Goal: Navigation & Orientation: Find specific page/section

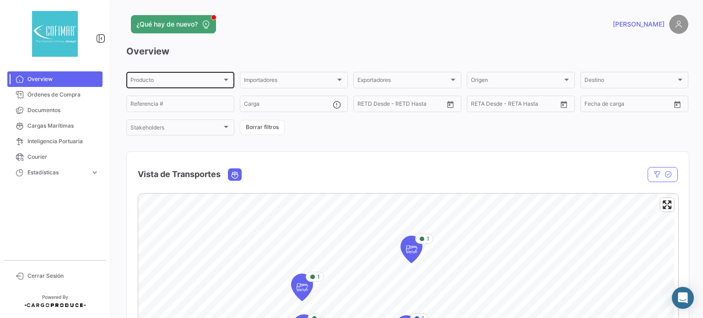
click at [209, 86] on div "Producto Producto" at bounding box center [181, 80] width 100 height 18
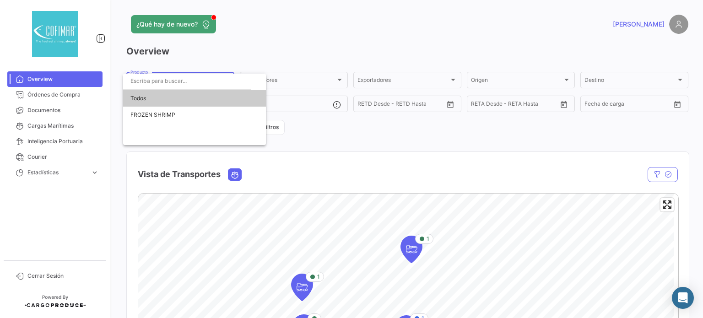
click at [305, 47] on div at bounding box center [351, 159] width 703 height 318
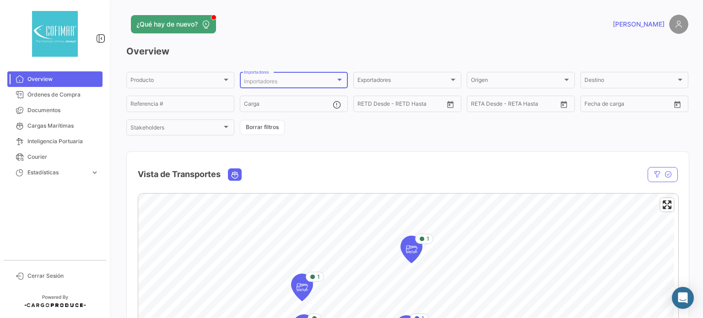
click at [294, 84] on div "Importadores" at bounding box center [290, 81] width 92 height 6
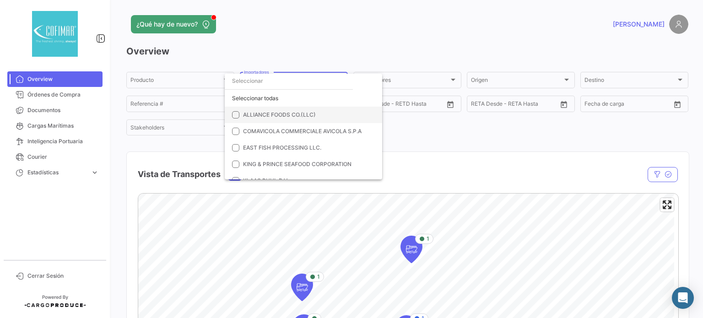
click at [278, 112] on span "ALLIANCE FOODS CO.(LLC)" at bounding box center [279, 114] width 73 height 7
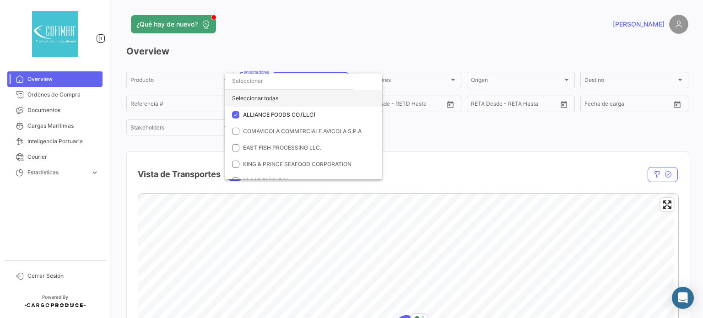
click at [234, 98] on div "Seleccionar todas" at bounding box center [304, 98] width 158 height 16
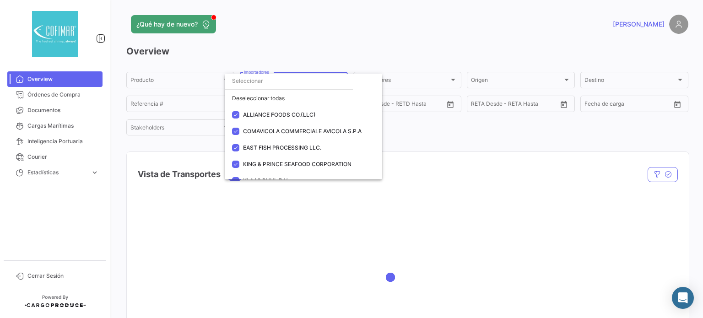
click at [492, 164] on div at bounding box center [351, 159] width 703 height 318
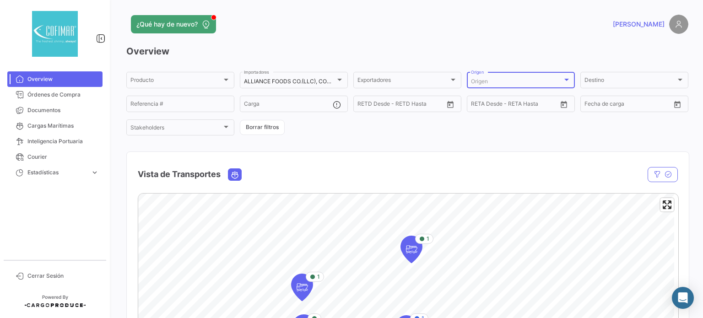
click at [495, 83] on div "Origen" at bounding box center [517, 81] width 92 height 6
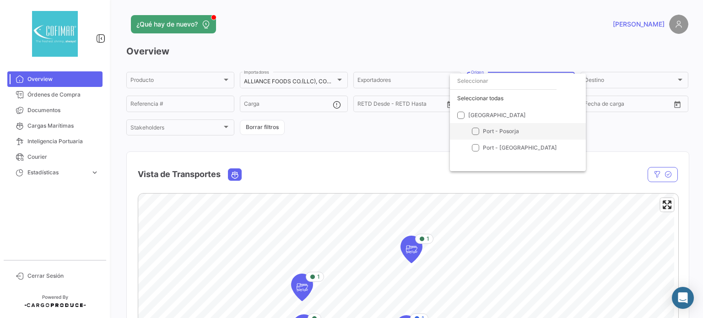
click at [495, 127] on span "Port - Posorja" at bounding box center [531, 131] width 96 height 8
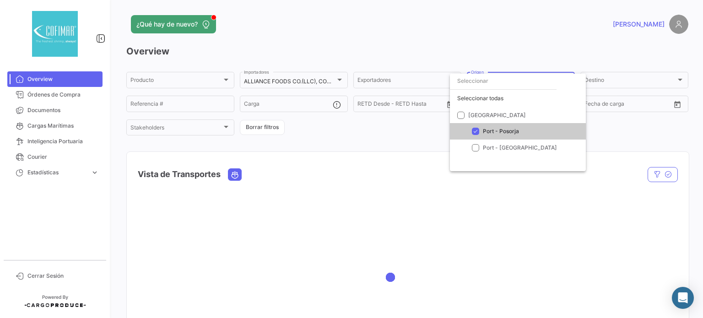
click at [614, 157] on div at bounding box center [351, 159] width 703 height 318
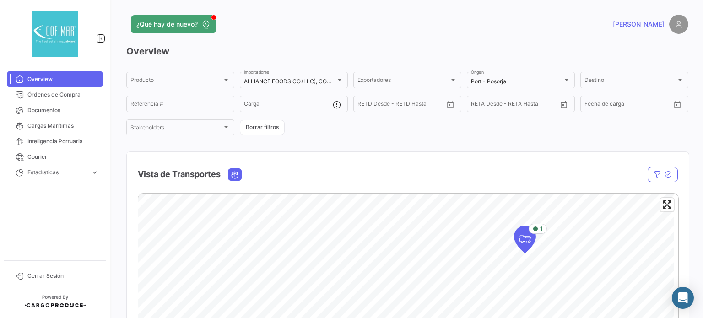
drag, startPoint x: 697, startPoint y: 60, endPoint x: 699, endPoint y: 122, distance: 61.8
click at [699, 122] on div "¿Qué hay de nuevo? [PERSON_NAME] Overview Producto Producto ALLIANCE FOODS CO.(…" at bounding box center [408, 159] width 592 height 318
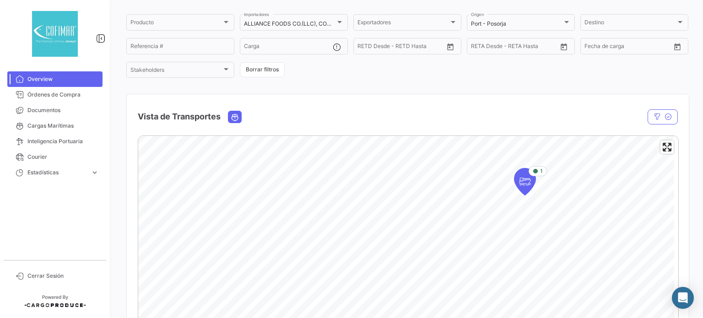
scroll to position [10, 0]
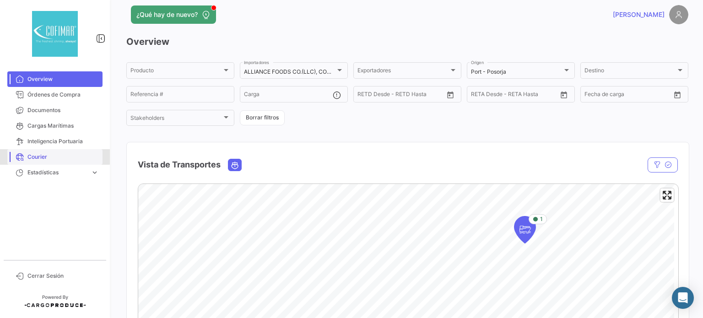
click at [31, 156] on span "Courier" at bounding box center [62, 157] width 71 height 8
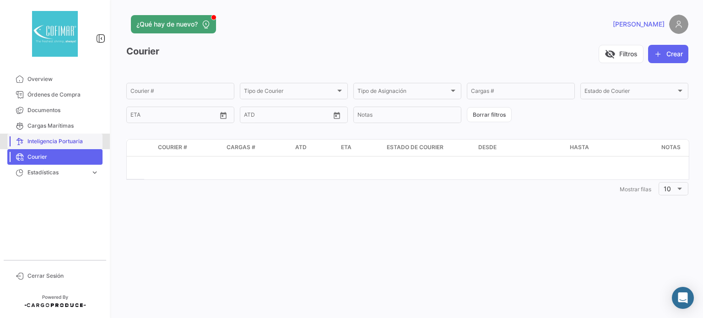
click at [54, 140] on span "Inteligencia Portuaria" at bounding box center [62, 141] width 71 height 8
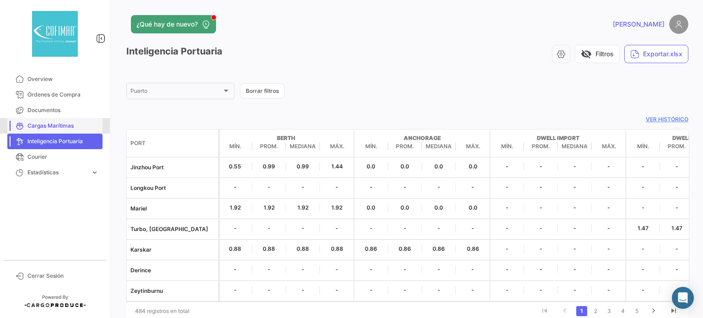
click at [41, 123] on span "Cargas Marítimas" at bounding box center [62, 126] width 71 height 8
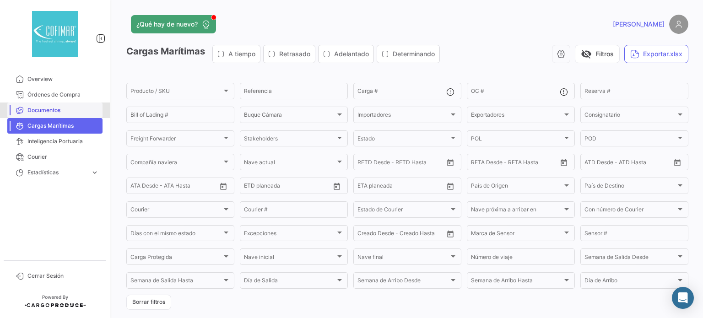
click at [52, 109] on span "Documentos" at bounding box center [62, 110] width 71 height 8
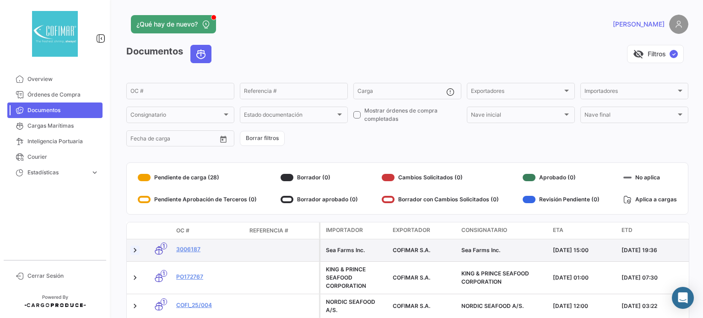
click at [134, 250] on link at bounding box center [135, 250] width 9 height 9
